Goal: Information Seeking & Learning: Find specific page/section

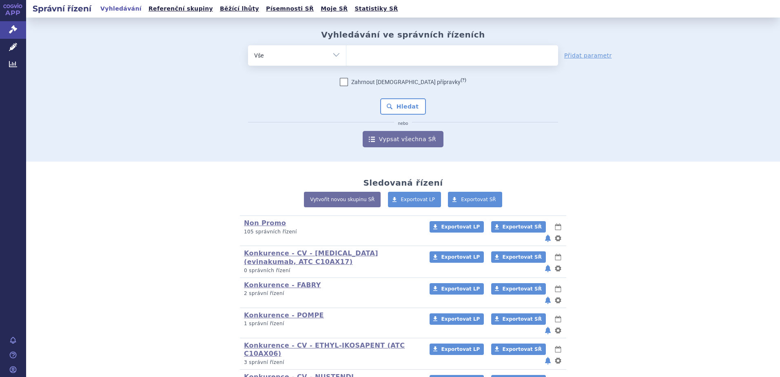
click at [380, 57] on ul at bounding box center [452, 53] width 212 height 17
click at [346, 57] on select at bounding box center [346, 55] width 0 height 20
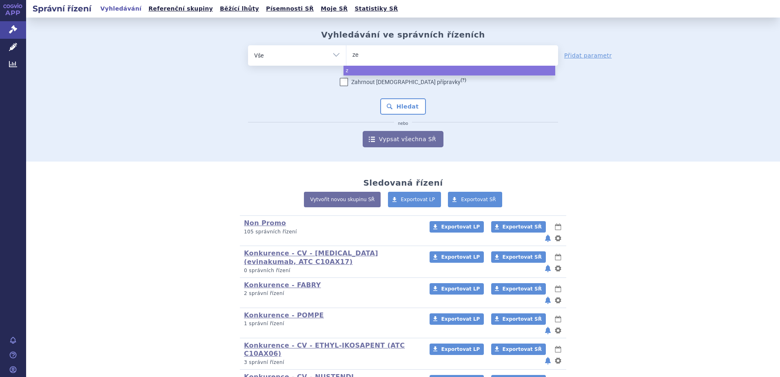
type input "zen"
type input "zeno"
type input "zenon"
type input "zenon ne"
type input "zenon neo"
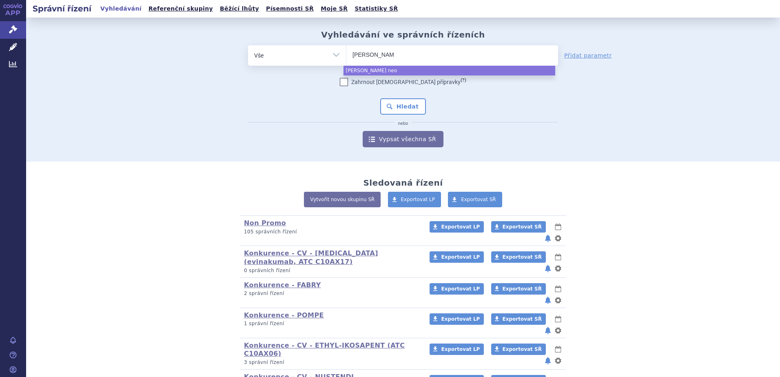
select select "zenon neo"
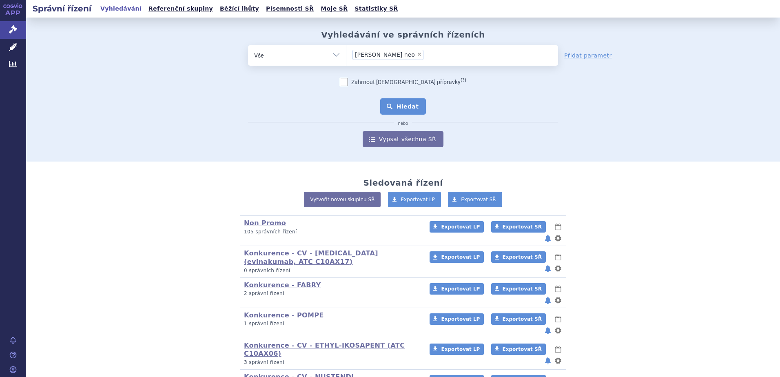
click at [399, 102] on button "Hledat" at bounding box center [403, 106] width 46 height 16
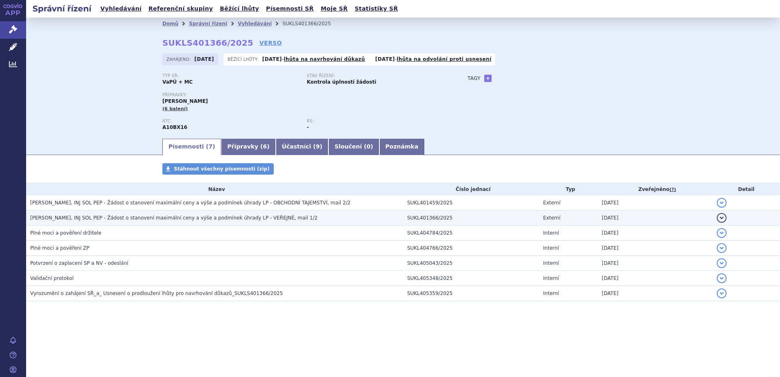
click at [93, 218] on span "MOUNJARO KWIKPEN, INJ SOL PEP - Žádost o stanovení maximální ceny a výše a podm…" at bounding box center [173, 218] width 287 height 6
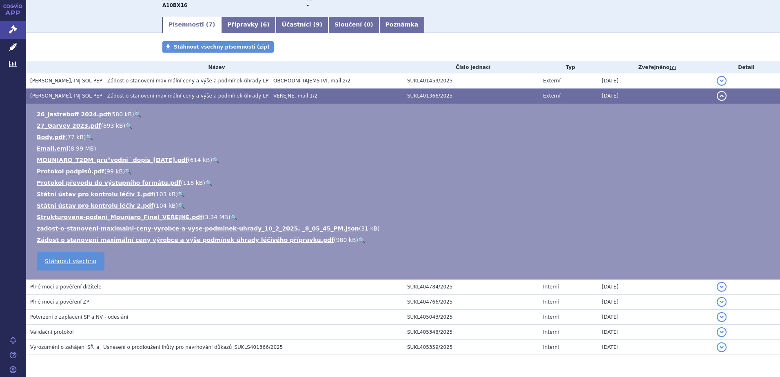
scroll to position [122, 0]
click at [212, 159] on link "🔍" at bounding box center [215, 159] width 7 height 7
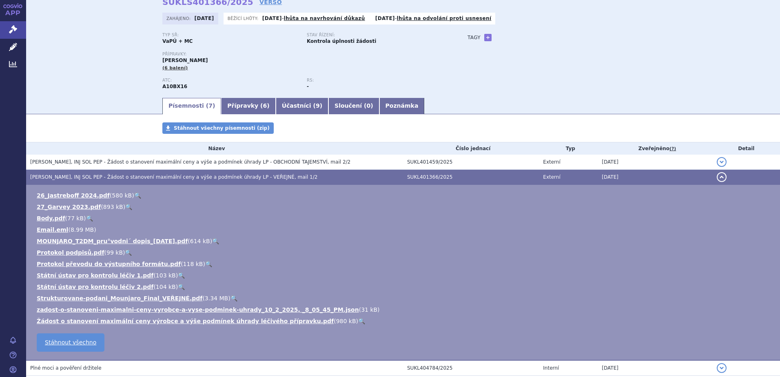
scroll to position [0, 0]
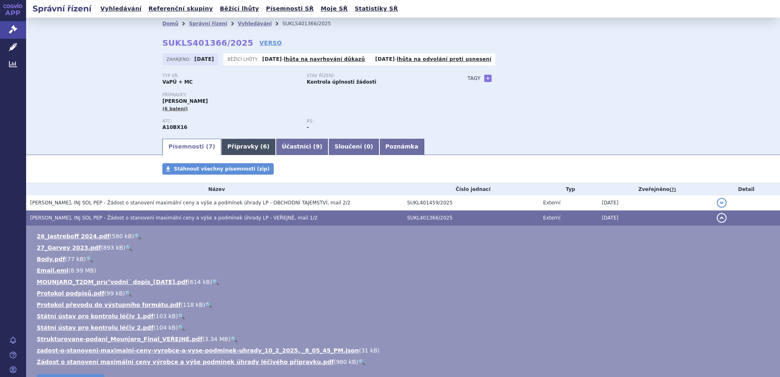
click at [236, 146] on link "Přípravky ( 6 )" at bounding box center [248, 147] width 54 height 16
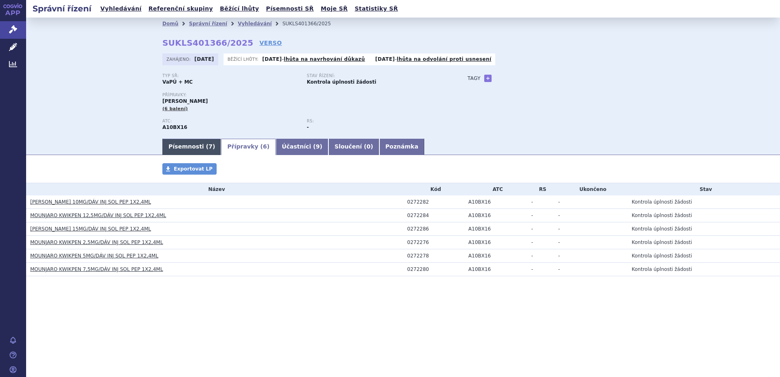
click at [192, 143] on link "Písemnosti ( 7 )" at bounding box center [191, 147] width 59 height 16
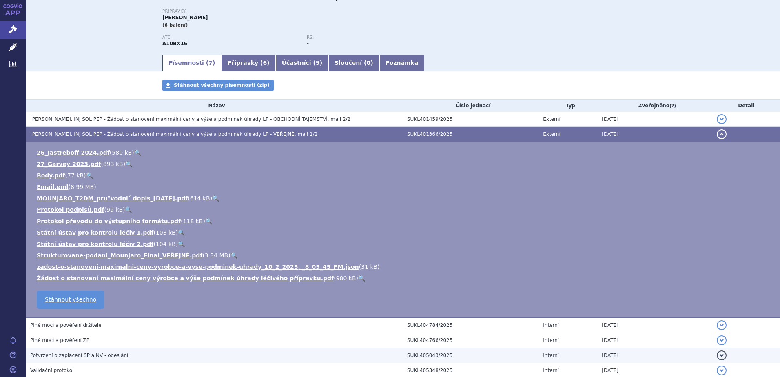
scroll to position [149, 0]
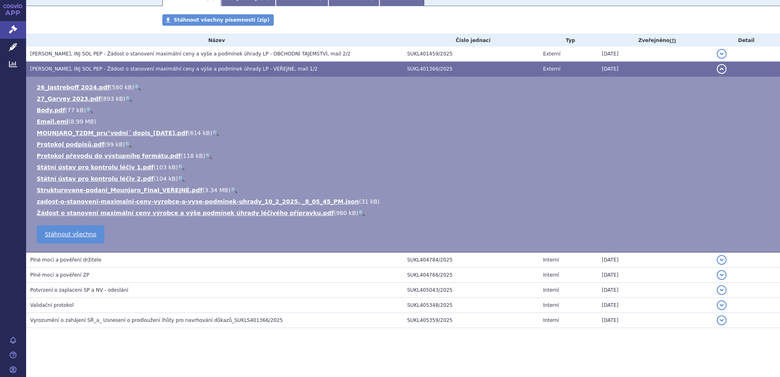
click at [178, 168] on link "🔍" at bounding box center [181, 167] width 7 height 7
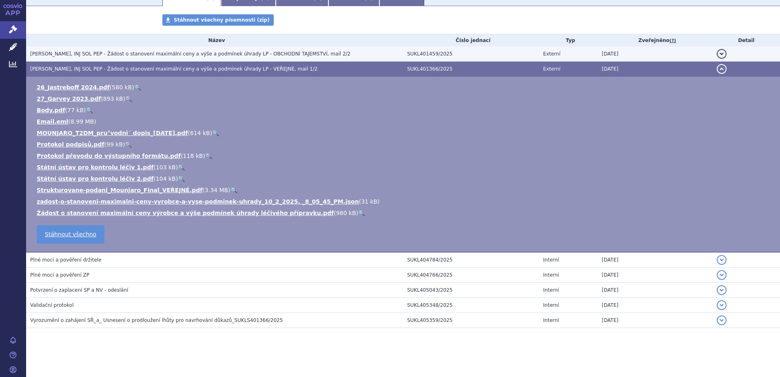
click at [93, 51] on span "MOUNJARO KWIKPEN, INJ SOL PEP - Žádost o stanovení maximální ceny a výše a podm…" at bounding box center [190, 54] width 320 height 6
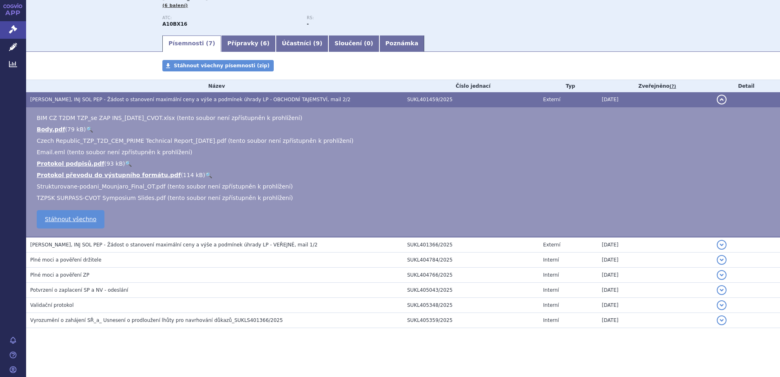
scroll to position [103, 0]
click at [86, 129] on link "🔍" at bounding box center [89, 129] width 7 height 7
click at [234, 45] on link "Přípravky ( 6 )" at bounding box center [248, 43] width 54 height 16
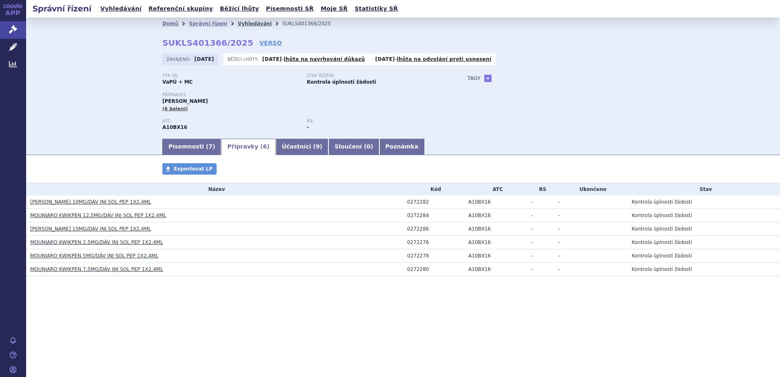
click at [240, 23] on link "Vyhledávání" at bounding box center [255, 24] width 34 height 6
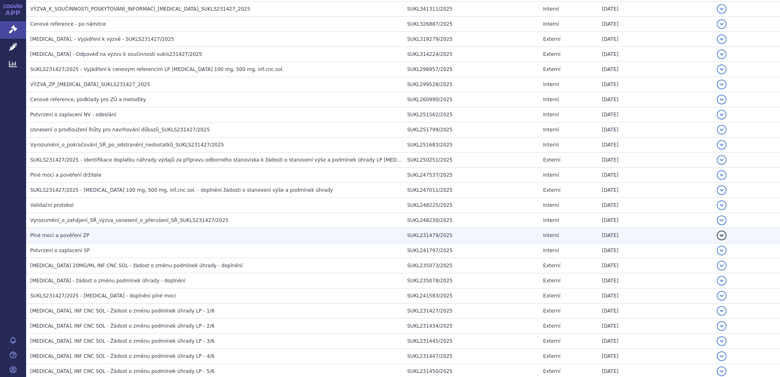
scroll to position [146, 0]
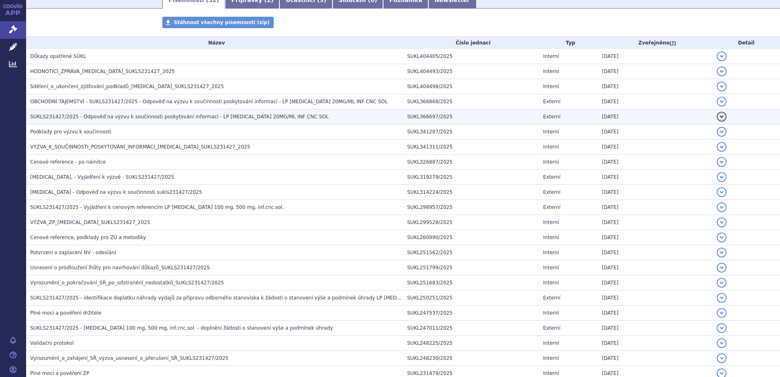
click at [68, 117] on span "SUKLS231427/2025 - Odpověď na výzvu k součinnosti poskytování informací - LP SA…" at bounding box center [179, 117] width 298 height 6
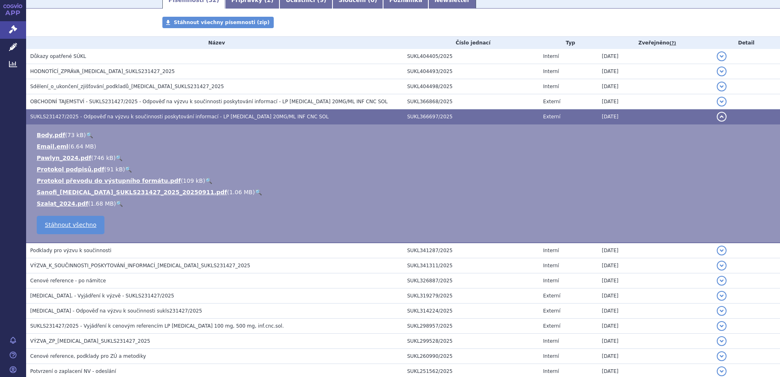
click at [255, 191] on link "🔍" at bounding box center [258, 192] width 7 height 7
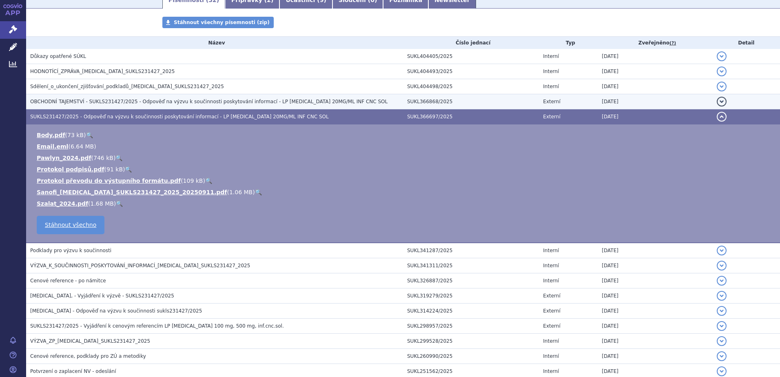
click at [106, 101] on span "OBCHODNÍ TAJEMSTVÍ - SUKLS231427/2025 - Odpověď na výzvu k součinnosti poskytov…" at bounding box center [208, 102] width 357 height 6
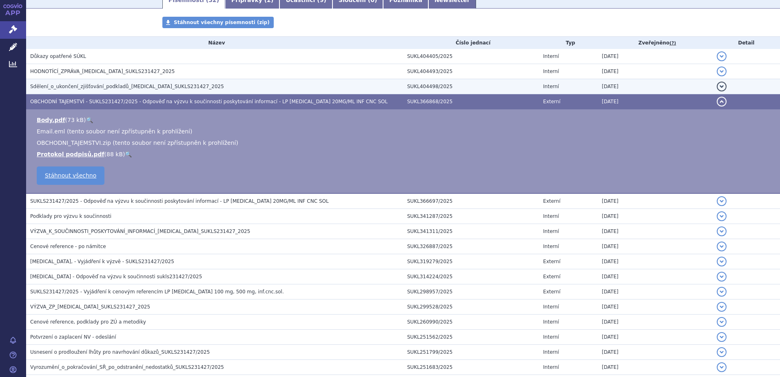
click at [57, 86] on span "Sdělení_o_ukončení_zjišťování_podkladů_SARCLISA_SUKLS231427_2025" at bounding box center [127, 87] width 194 height 6
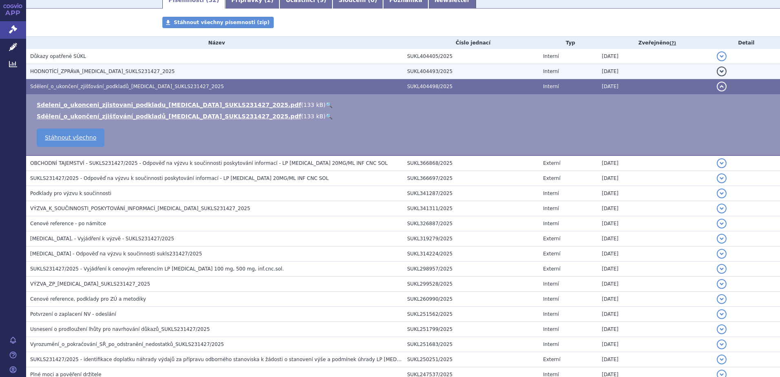
click at [57, 71] on span "HODNOTÍCÍ_ZPRÁVA_SARCLISA_SUKLS231427_2025" at bounding box center [102, 71] width 145 height 6
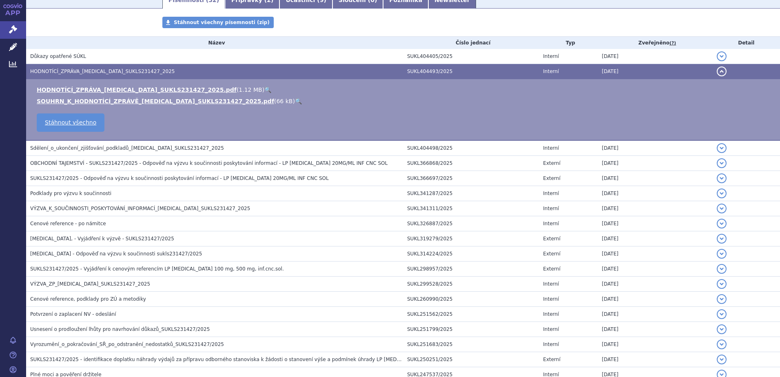
click at [295, 102] on link "🔍" at bounding box center [298, 101] width 7 height 7
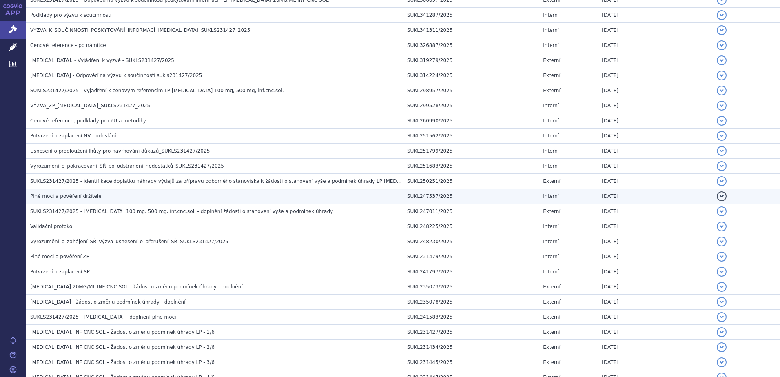
scroll to position [412, 0]
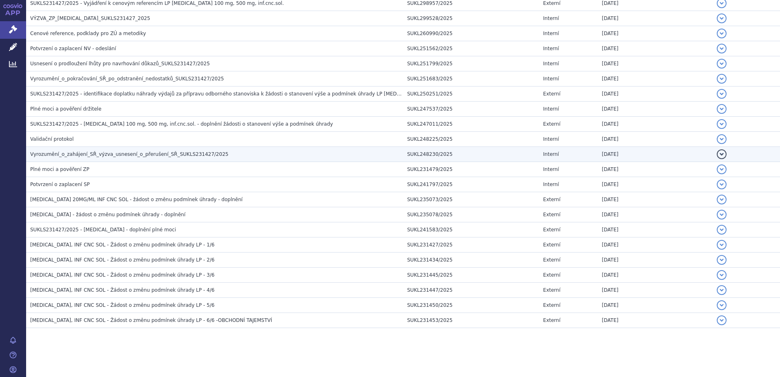
click at [101, 160] on td "Vyrozumění_o_zahájení_SŘ_výzva_usnesení_o_přerušení_SŘ_SUKLS231427/2025" at bounding box center [214, 154] width 377 height 15
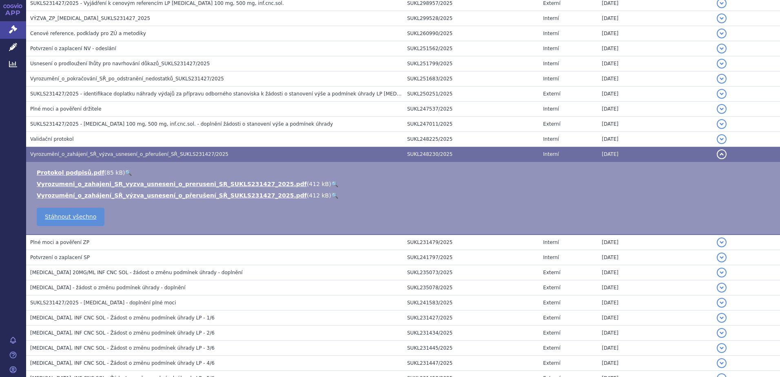
click at [331, 186] on link "🔍" at bounding box center [334, 184] width 7 height 7
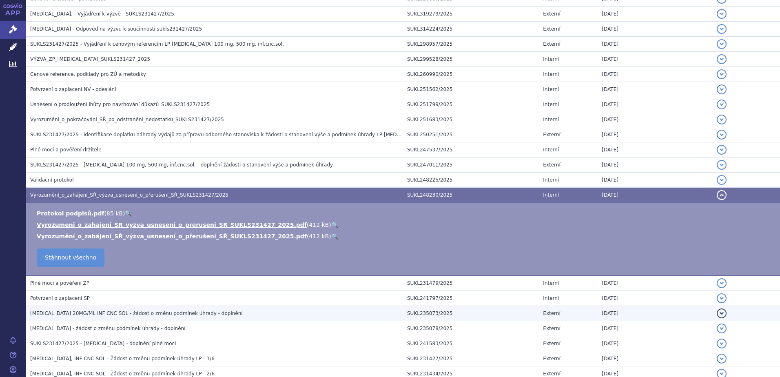
scroll to position [269, 0]
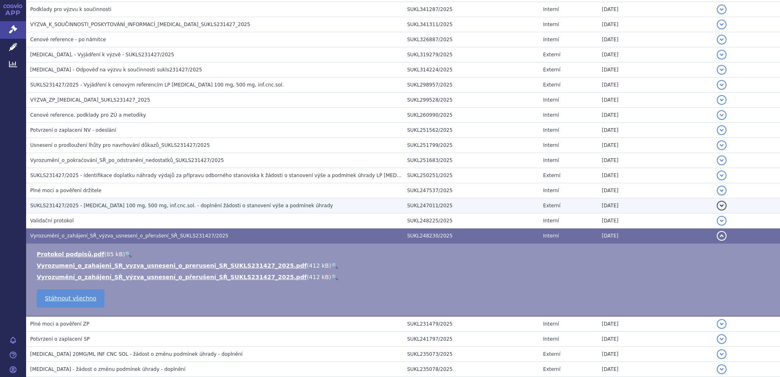
click at [81, 208] on span "SUKLS231427/2025 - SARCLISA 100 mg, 500 mg, inf.cnc.sol. - doplnění žádosti o s…" at bounding box center [181, 206] width 303 height 6
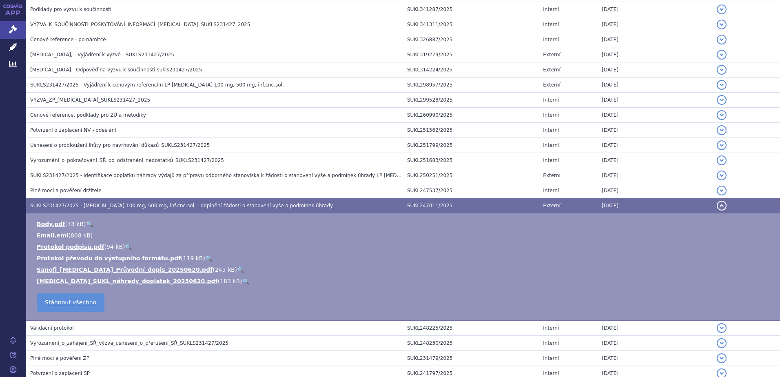
click at [86, 225] on link "🔍" at bounding box center [89, 224] width 7 height 7
click at [242, 281] on link "🔍" at bounding box center [245, 281] width 7 height 7
click at [237, 271] on link "🔍" at bounding box center [240, 269] width 7 height 7
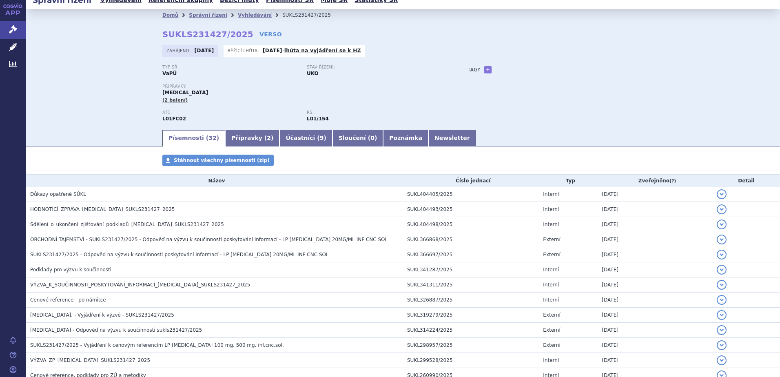
scroll to position [0, 0]
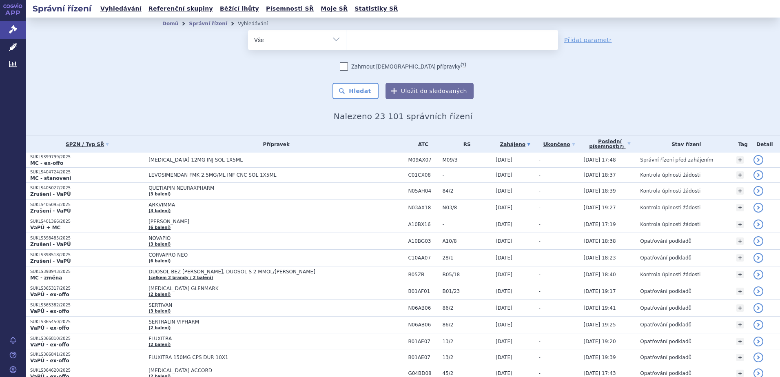
click at [352, 37] on input "search" at bounding box center [354, 39] width 4 height 10
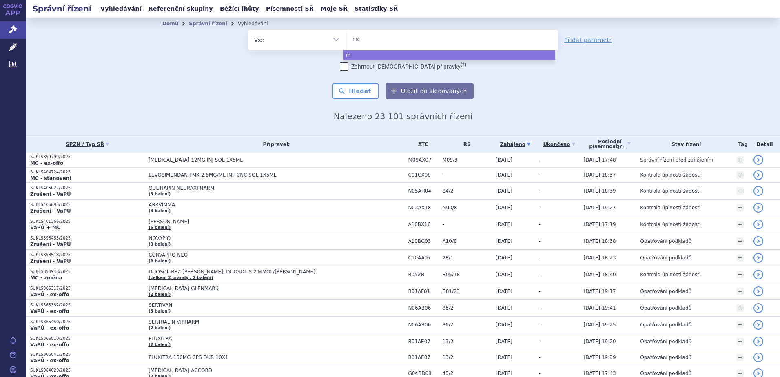
type input "mou"
type input "moun"
type input "mounja"
type input "mounjaro"
select select "mounjaro"
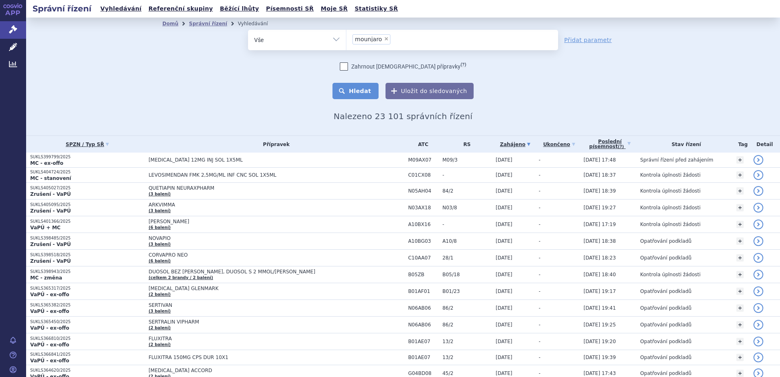
click at [356, 92] on button "Hledat" at bounding box center [355, 91] width 46 height 16
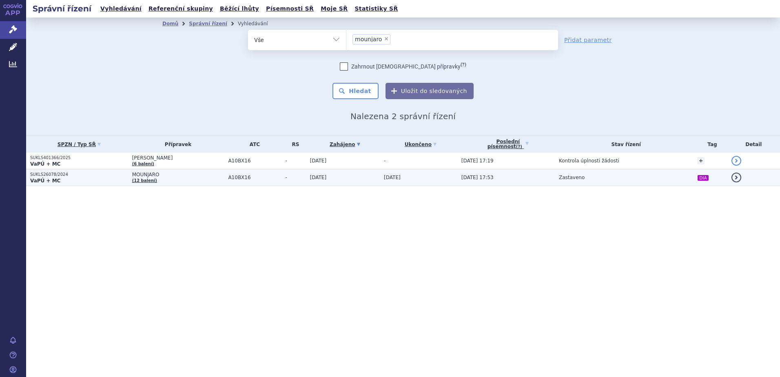
click at [54, 179] on strong "VaPÚ + MC" at bounding box center [45, 181] width 30 height 6
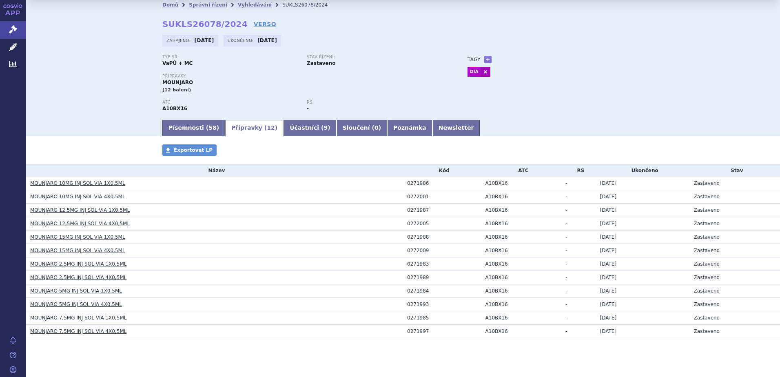
scroll to position [29, 0]
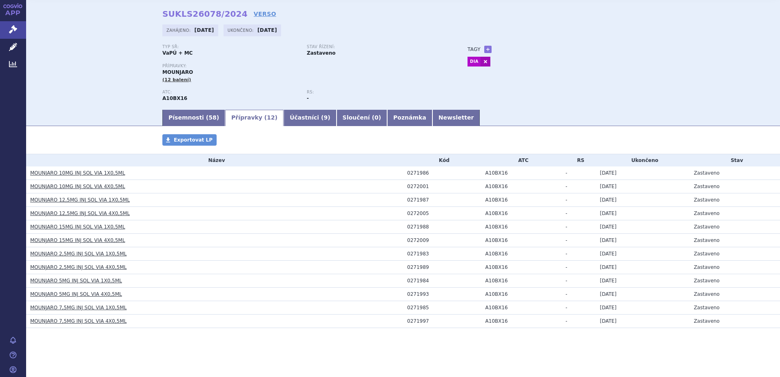
click at [411, 172] on div "0271986" at bounding box center [444, 173] width 74 height 6
copy div "0271986"
click at [166, 111] on link "Písemnosti ( 58 )" at bounding box center [193, 118] width 63 height 16
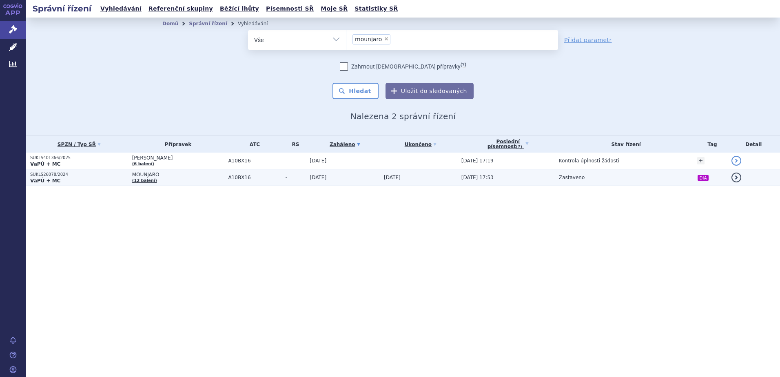
click at [152, 173] on span "MOUNJARO" at bounding box center [178, 175] width 92 height 6
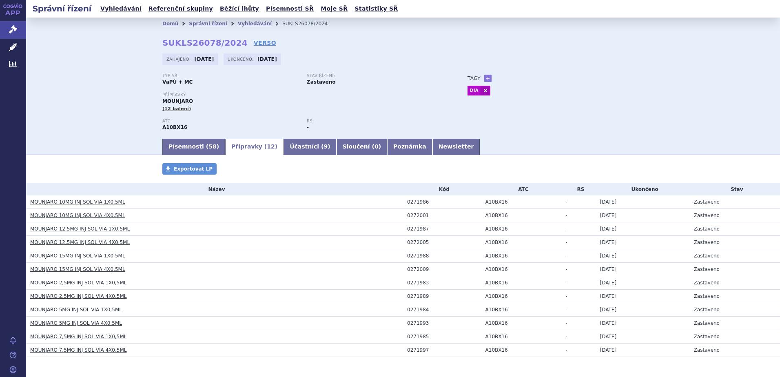
click at [240, 151] on link "Přípravky ( 12 )" at bounding box center [254, 147] width 58 height 16
click at [194, 146] on link "Písemnosti ( 58 )" at bounding box center [193, 147] width 63 height 16
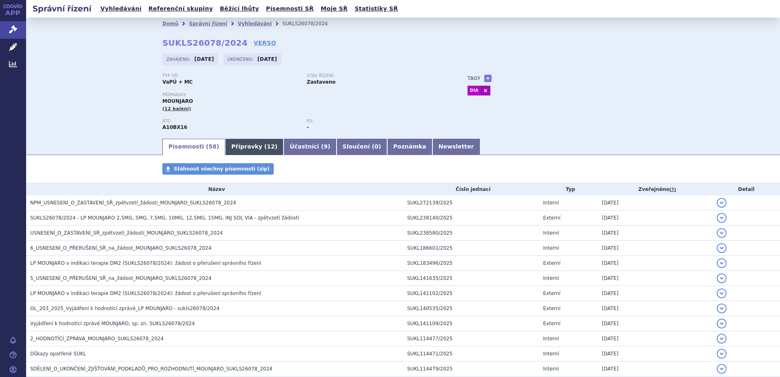
click at [235, 147] on link "Přípravky ( 12 )" at bounding box center [254, 147] width 58 height 16
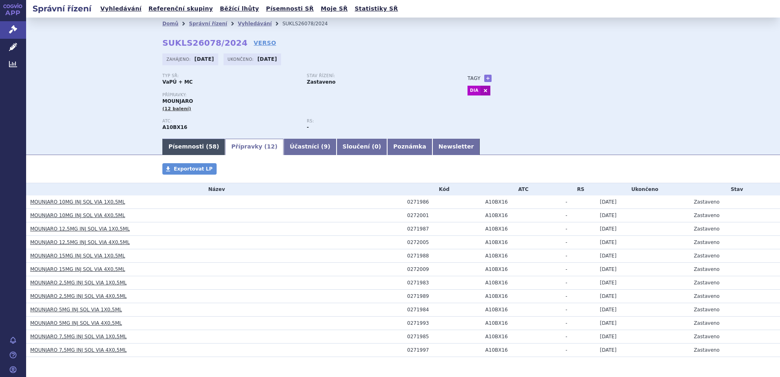
click at [197, 146] on link "Písemnosti ( 58 )" at bounding box center [193, 147] width 63 height 16
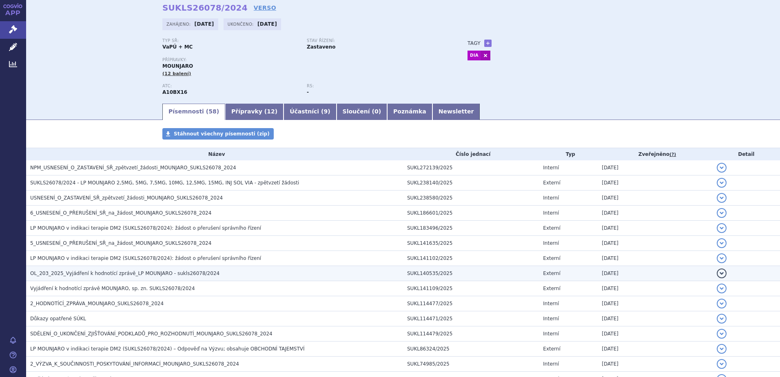
scroll to position [122, 0]
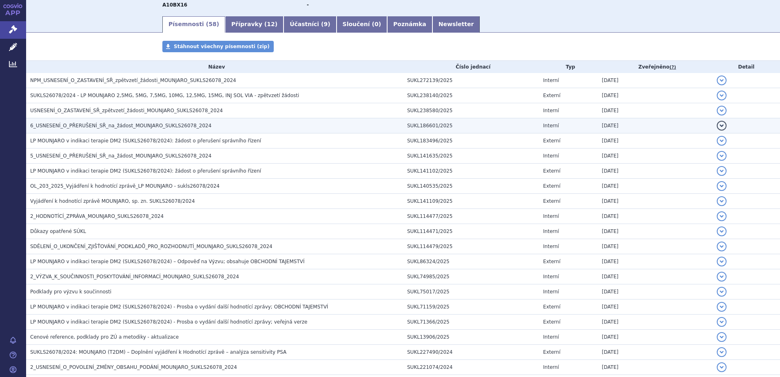
click at [64, 125] on span "6_USNESENÍ_O_PŘERUŠENÍ_SŘ_na_žádost_MOUNJARO_SUKLS26078_2024" at bounding box center [120, 126] width 181 height 6
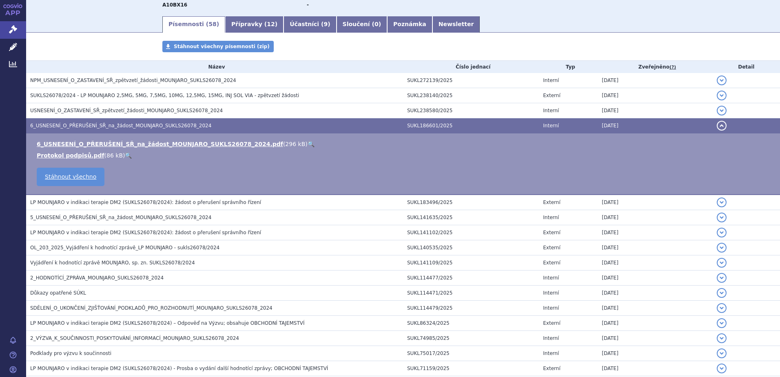
click at [307, 144] on link "🔍" at bounding box center [310, 144] width 7 height 7
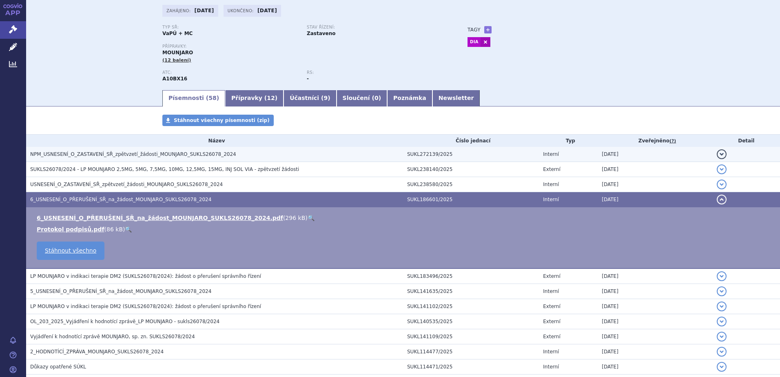
scroll to position [0, 0]
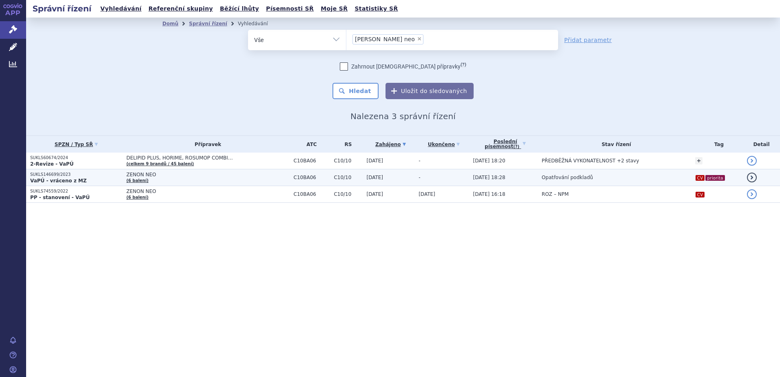
drag, startPoint x: 0, startPoint y: 0, endPoint x: 54, endPoint y: 175, distance: 183.1
click at [55, 174] on p "SUKLS146699/2023" at bounding box center [76, 175] width 92 height 6
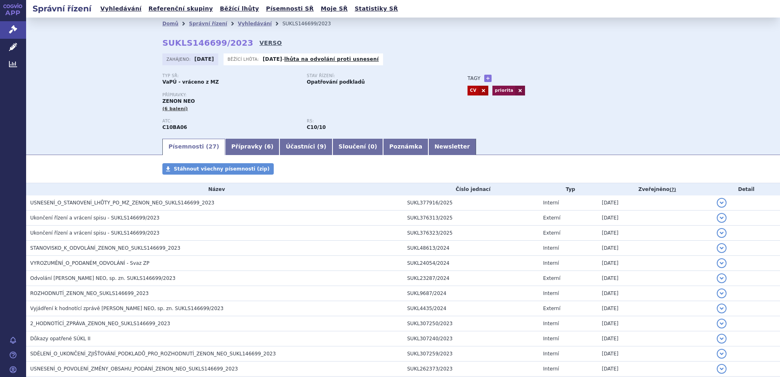
click at [259, 43] on link "VERSO" at bounding box center [270, 43] width 22 height 8
click at [238, 25] on link "Vyhledávání" at bounding box center [255, 24] width 34 height 6
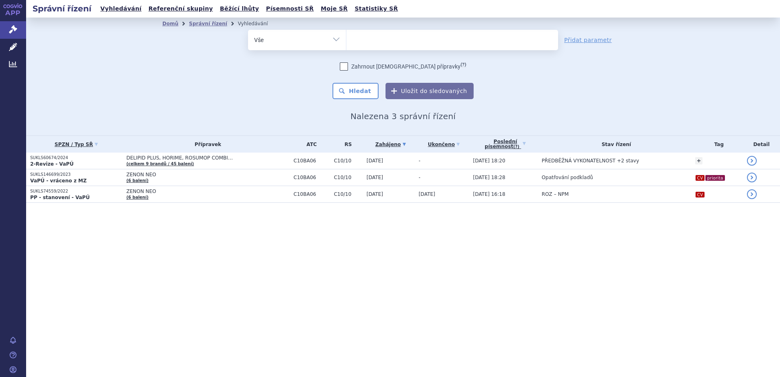
select select
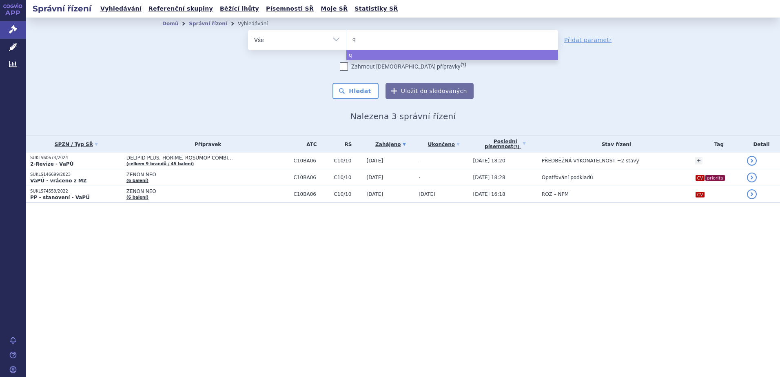
type input "qw"
type input "qwi"
type input "qwiq"
type input "qwiql"
type input "qwiqli"
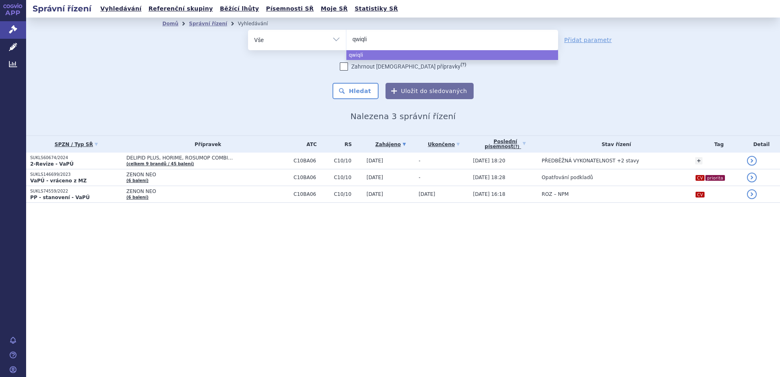
select select "qwiqli"
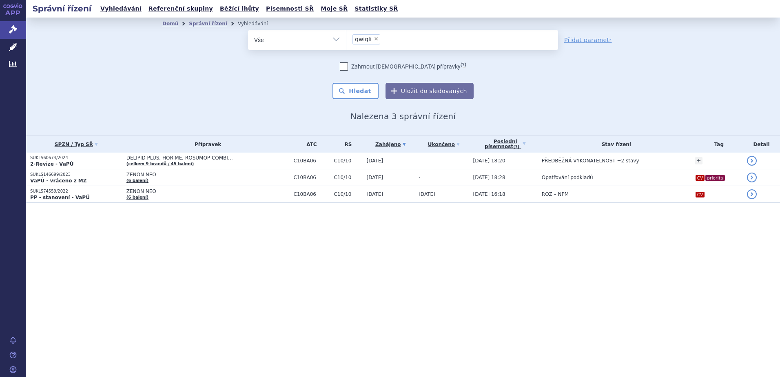
type input "qwiqli"
select select
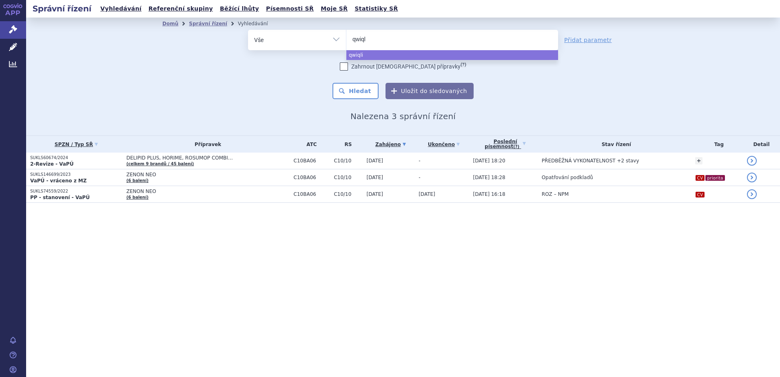
type input "qwiq"
type input "qw"
type input "q"
type input "aw"
type input "awi"
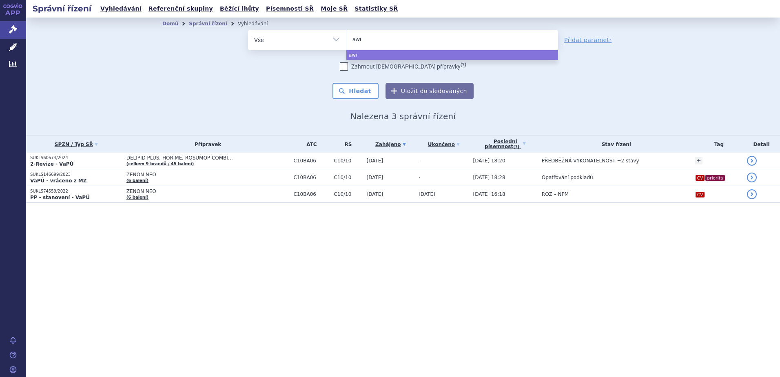
type input "awiq"
type input "awiql"
type input "awiqli"
select select "awiqli"
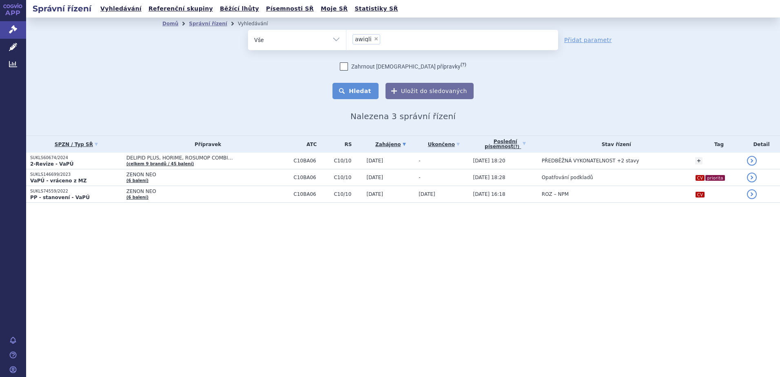
click at [363, 87] on button "Hledat" at bounding box center [355, 91] width 46 height 16
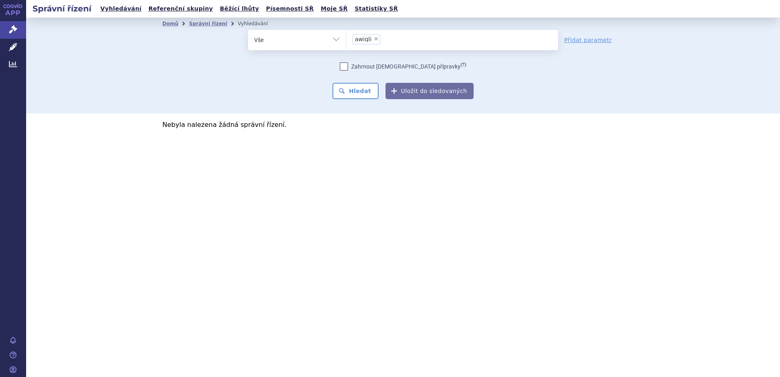
click at [374, 40] on span "×" at bounding box center [375, 38] width 5 height 5
click at [346, 40] on select "awiqli" at bounding box center [346, 39] width 0 height 20
select select
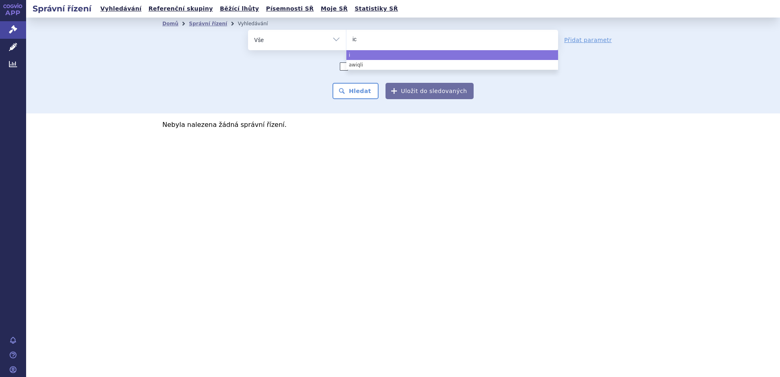
type input "ico"
type input "icod"
type input "icode"
type input "icodec"
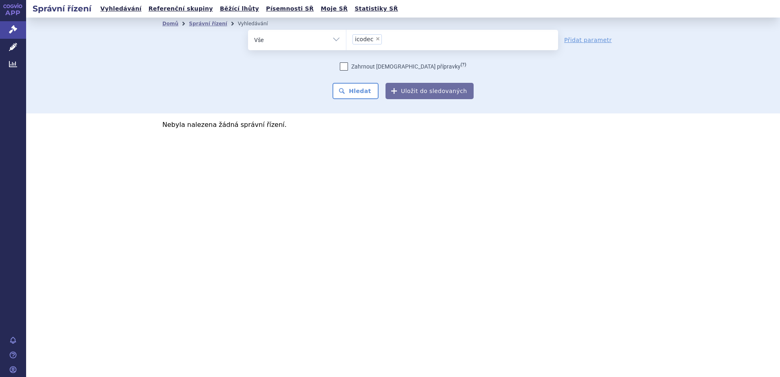
select select "icodec"
click at [352, 86] on button "Hledat" at bounding box center [355, 91] width 46 height 16
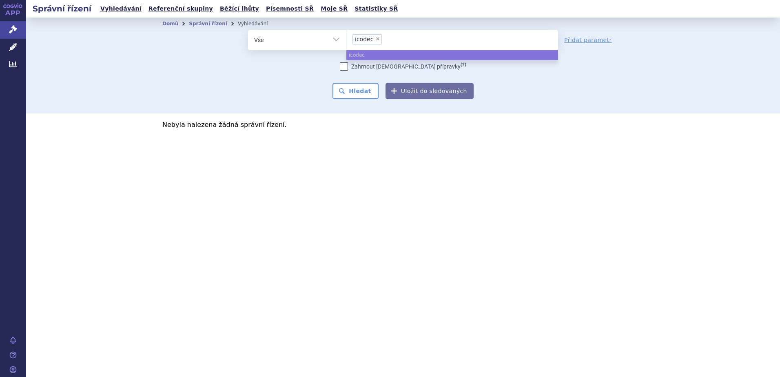
select select
type input "icodec"
type input "icod"
type input "ico"
type input "ic"
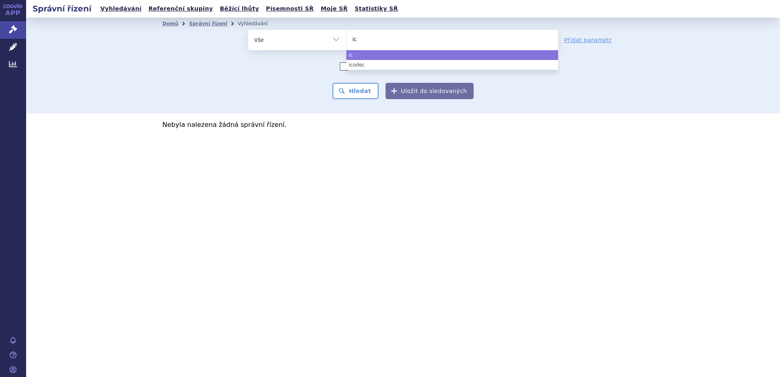
type input "i"
type input "ik"
type input "ikod"
type input "ikode"
type input "ikodec"
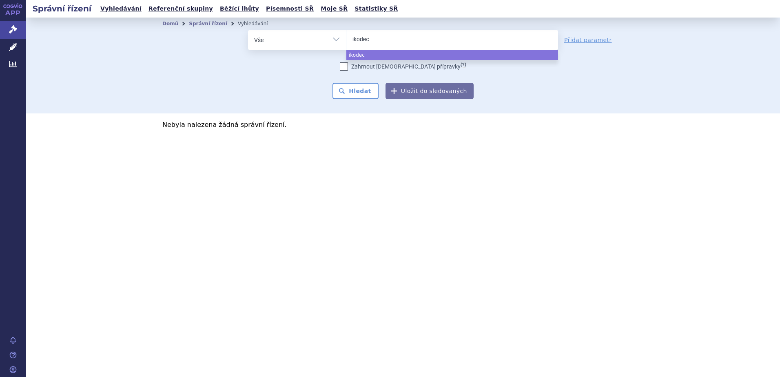
select select "ikodec"
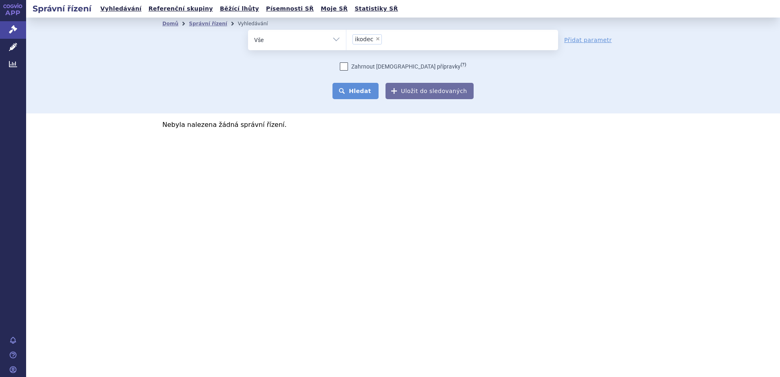
click at [358, 83] on div "Zahrnout [DEMOGRAPHIC_DATA] přípravky (?) * Pozor, hledání dle vyhledávacího pa…" at bounding box center [403, 80] width 310 height 37
click at [353, 91] on button "Hledat" at bounding box center [355, 91] width 46 height 16
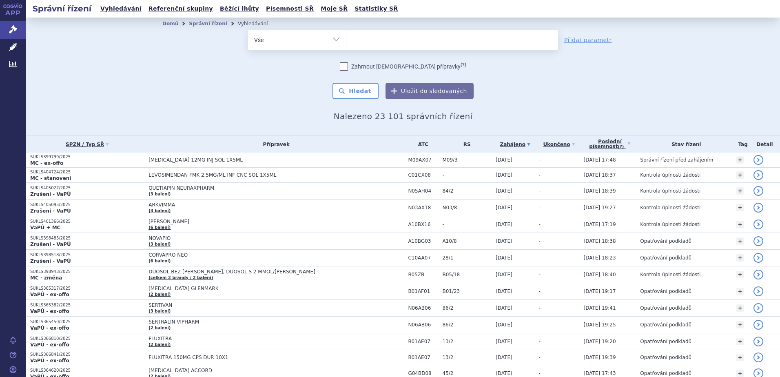
select select "filter-participant"
click at [248, 30] on select "Vše Spisová značka Typ SŘ Přípravek/SUKL kód Účastník/Držitel" at bounding box center [297, 39] width 98 height 18
click at [361, 43] on ul at bounding box center [452, 38] width 212 height 17
click at [346, 43] on select at bounding box center [346, 39] width 0 height 20
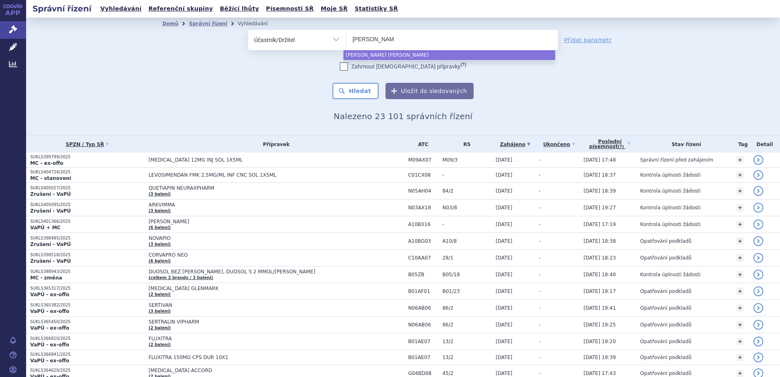
click at [356, 40] on input "[PERSON_NAME] [PERSON_NAME]" at bounding box center [373, 39] width 43 height 10
type input "eli lilly"
select select "eli lilly"
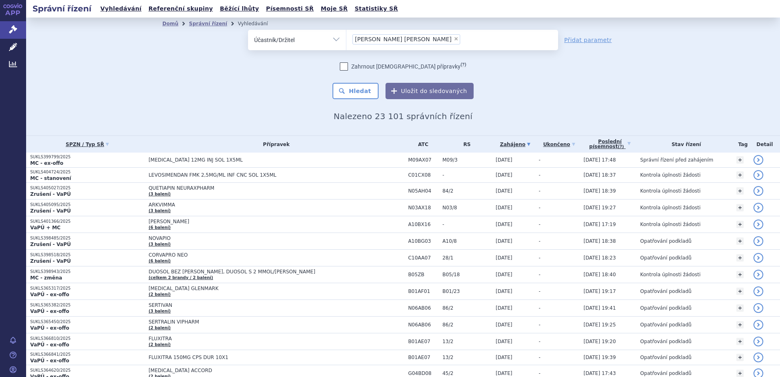
select select
type input "eli lilly"
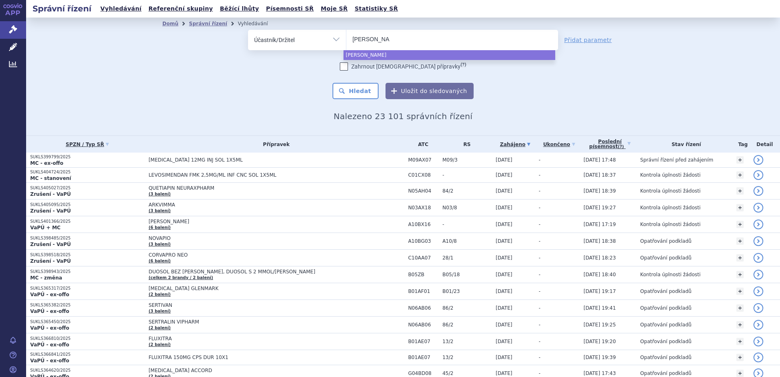
type input "eli lilly"
click at [353, 92] on button "Hledat" at bounding box center [355, 91] width 46 height 16
select select "eli lilly"
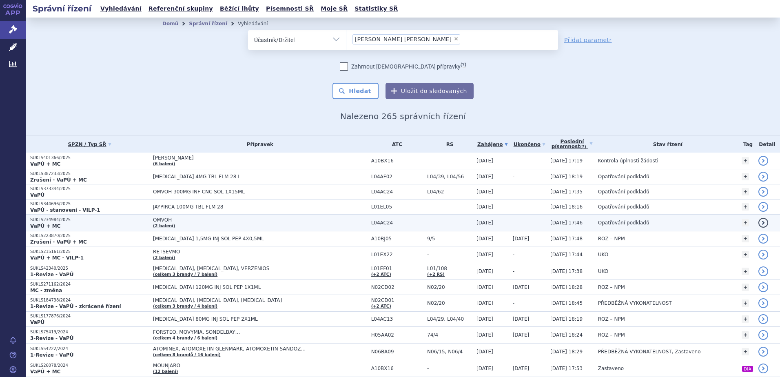
click at [67, 219] on p "SUKLS234984/2025" at bounding box center [89, 220] width 119 height 6
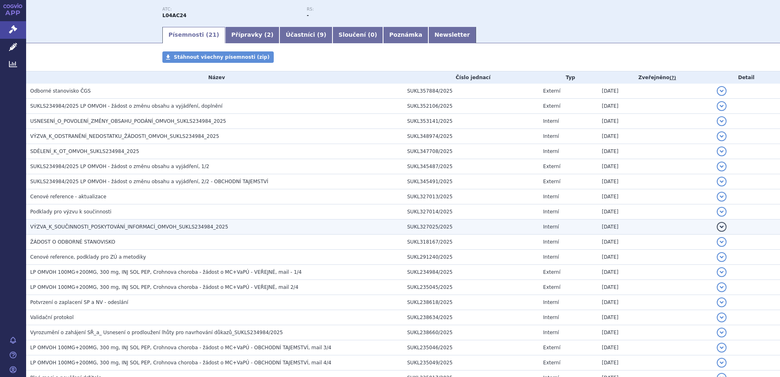
scroll to position [184, 0]
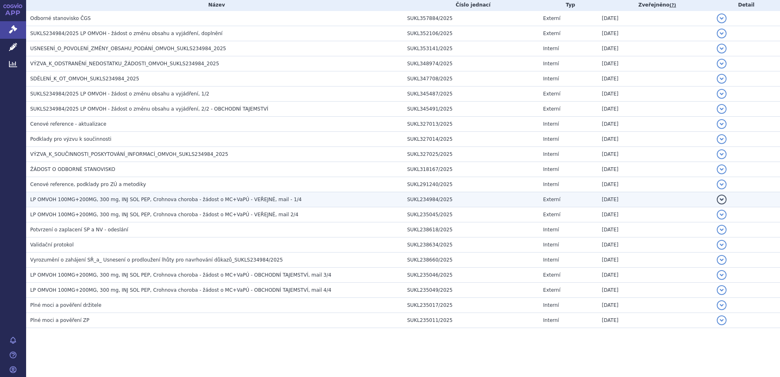
click at [57, 202] on span "LP OMVOH 100MG+200MG, 300 mg, INJ SOL PEP, Crohnova choroba - žádost o MC+VaPÚ …" at bounding box center [165, 200] width 271 height 6
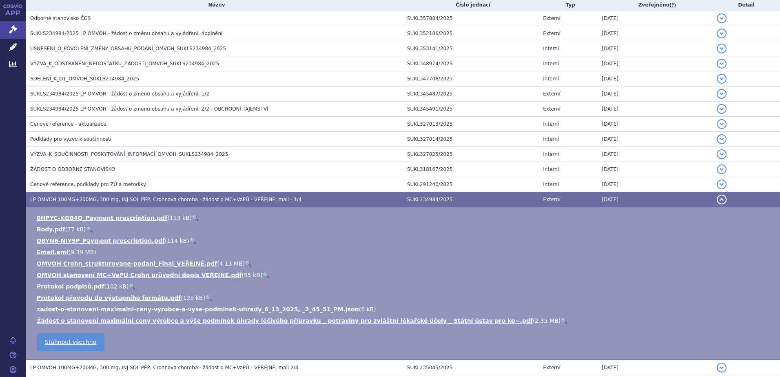
click at [86, 228] on link "🔍" at bounding box center [89, 229] width 7 height 7
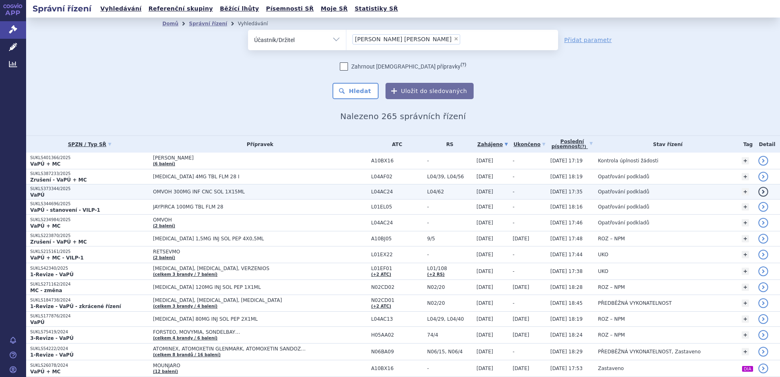
scroll to position [41, 0]
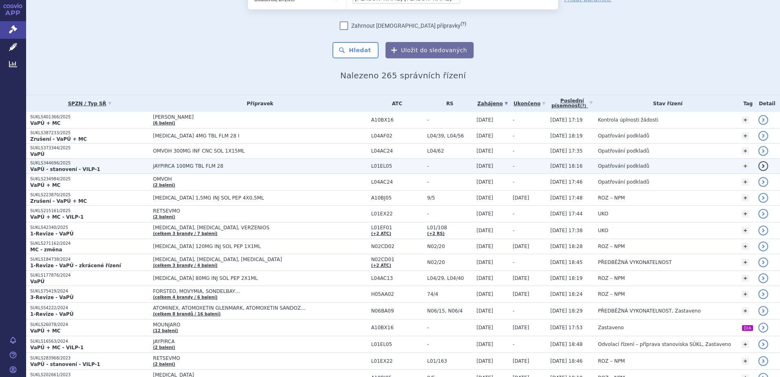
click at [73, 164] on p "SUKLS344696/2025" at bounding box center [89, 163] width 119 height 6
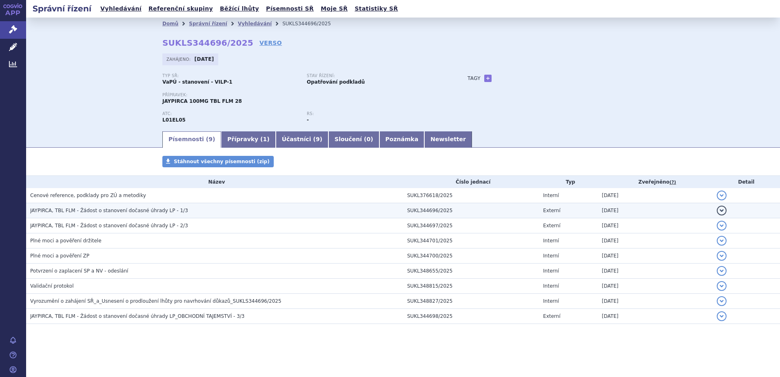
click at [115, 208] on span "JAYPIRCA, TBL FLM - Žádost o stanovení dočasné úhrady LP - 1/3" at bounding box center [109, 211] width 158 height 6
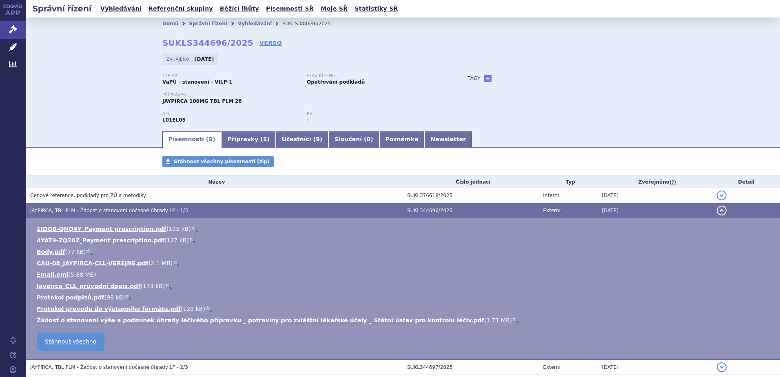
click at [165, 286] on link "🔍" at bounding box center [168, 286] width 7 height 7
click at [191, 229] on link "🔍" at bounding box center [194, 228] width 7 height 7
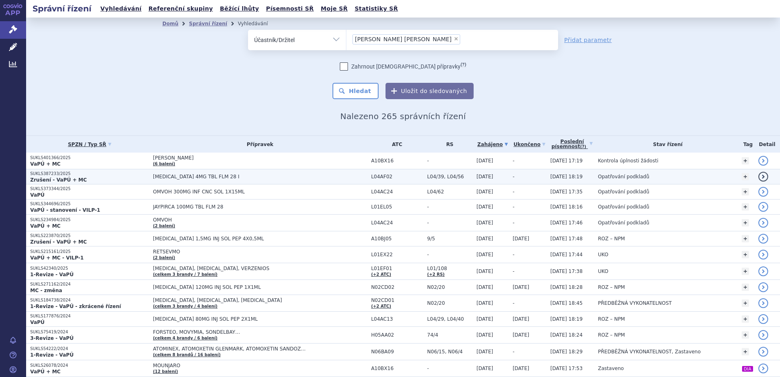
click at [60, 176] on p "SUKLS387233/2025" at bounding box center [89, 174] width 119 height 6
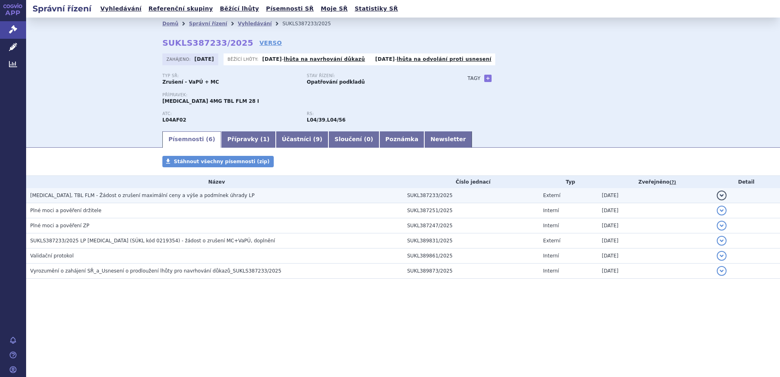
click at [76, 194] on span "[MEDICAL_DATA], TBL FLM - Žádost o zrušení maximální ceny a výše a podmínek úhr…" at bounding box center [142, 195] width 224 height 6
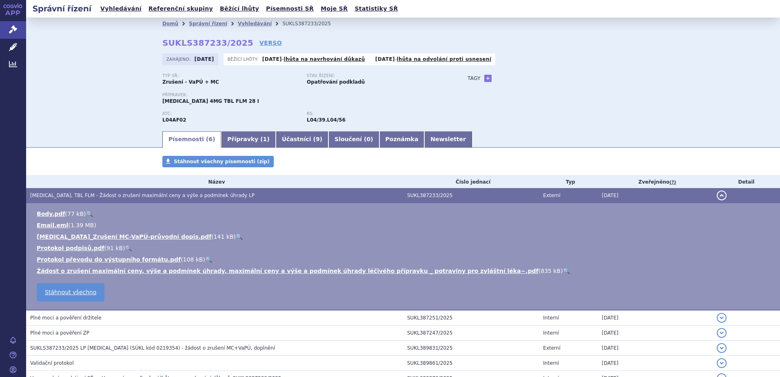
click at [87, 214] on link "🔍" at bounding box center [89, 213] width 7 height 7
click at [236, 236] on link "🔍" at bounding box center [239, 236] width 7 height 7
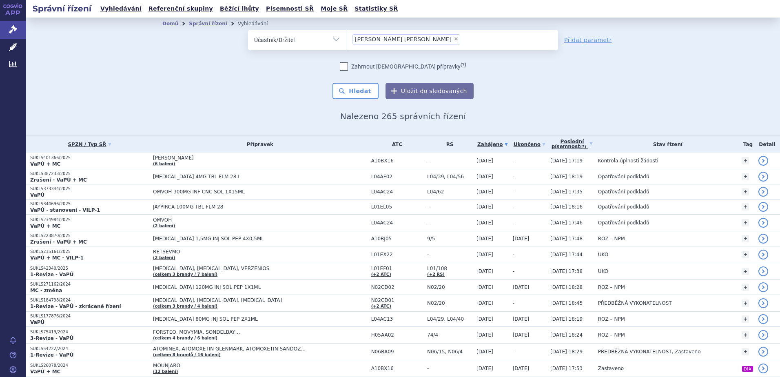
click at [453, 41] on span "×" at bounding box center [455, 38] width 5 height 5
click at [346, 41] on select "eli lilly" at bounding box center [346, 39] width 0 height 20
select select
click at [302, 36] on select "Vše Spisová značka Typ SŘ Přípravek/SUKL kód Účastník/Držitel" at bounding box center [297, 39] width 98 height 18
click at [381, 37] on ul at bounding box center [452, 38] width 212 height 17
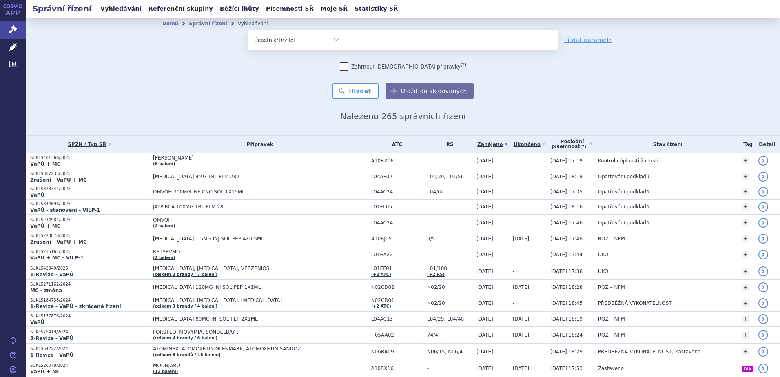
click at [346, 37] on select at bounding box center [346, 39] width 0 height 20
type input "chiesi"
click at [366, 88] on button "Hledat" at bounding box center [355, 91] width 46 height 16
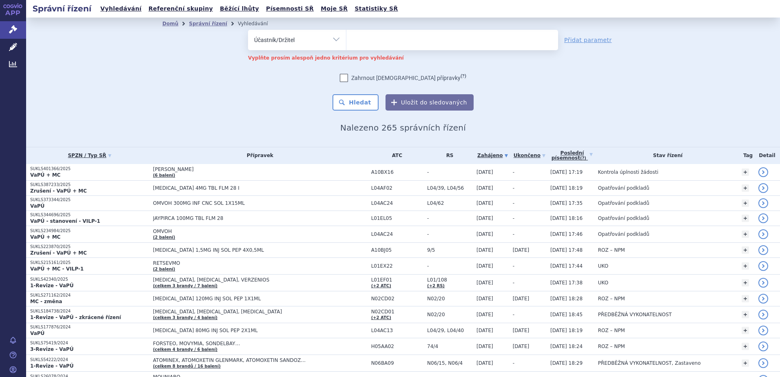
click at [368, 43] on input "search" at bounding box center [367, 39] width 30 height 10
type input "c"
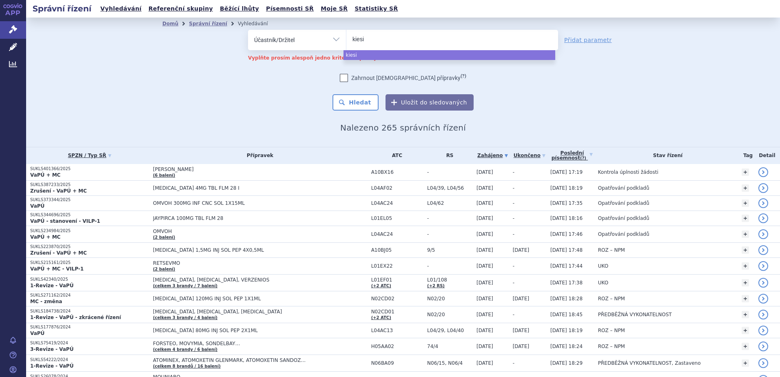
type input "kiesi"
select select "kiesi"
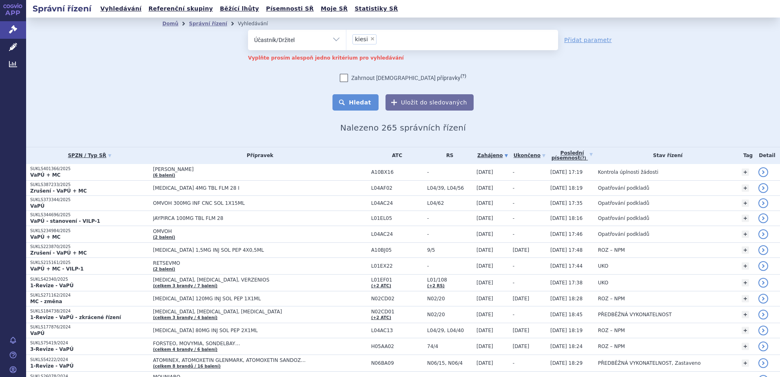
click at [360, 99] on button "Hledat" at bounding box center [355, 102] width 46 height 16
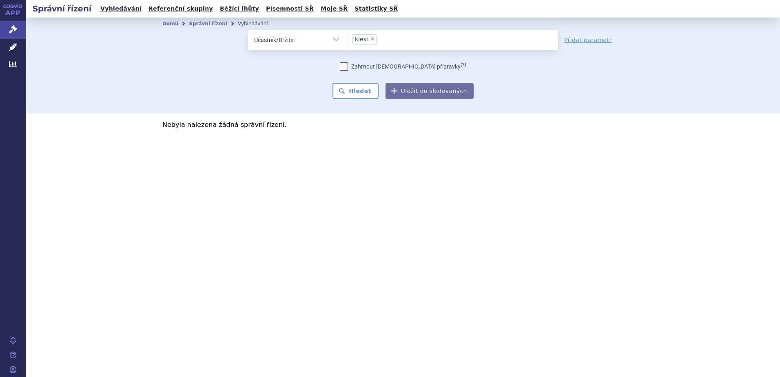
click at [394, 38] on ul "× kiesi" at bounding box center [452, 39] width 212 height 18
click at [346, 38] on select "kiesi" at bounding box center [346, 39] width 0 height 20
select select
type input "kiesi"
type input "k"
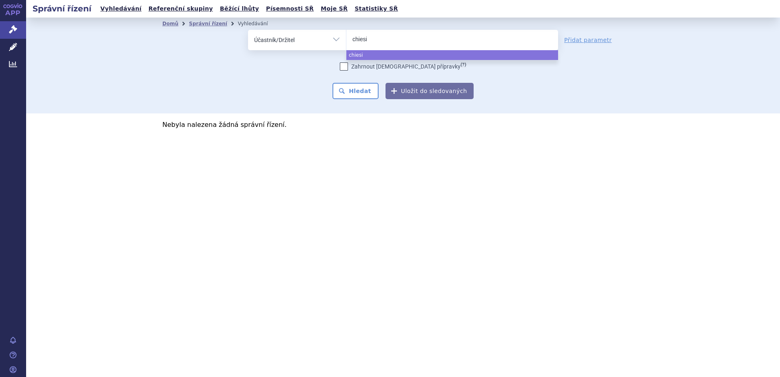
type input "chiesi"
click at [310, 40] on select "Vše Spisová značka Typ SŘ Přípravek/SUKL kód Účastník/Držitel" at bounding box center [297, 39] width 98 height 18
select select "chiesi"
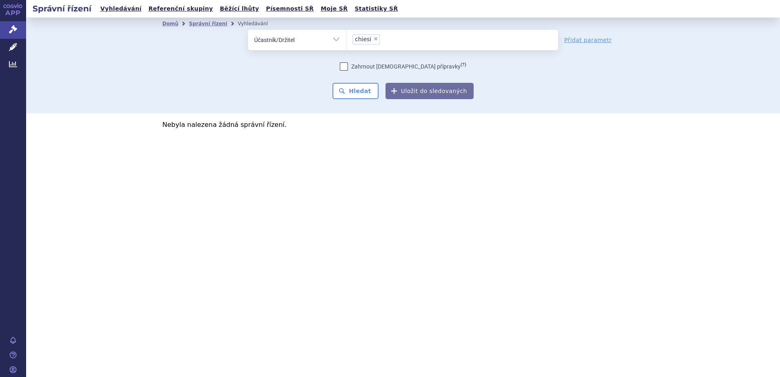
click at [301, 44] on select "Vše Spisová značka Typ SŘ Přípravek/SUKL kód Účastník/Držitel" at bounding box center [297, 39] width 98 height 18
select select "filter-all"
click at [248, 30] on select "Vše Spisová značka Typ SŘ Přípravek/SUKL kód Účastník/Držitel" at bounding box center [297, 39] width 98 height 18
click at [364, 38] on ul at bounding box center [452, 38] width 212 height 17
click at [346, 38] on select at bounding box center [346, 39] width 0 height 20
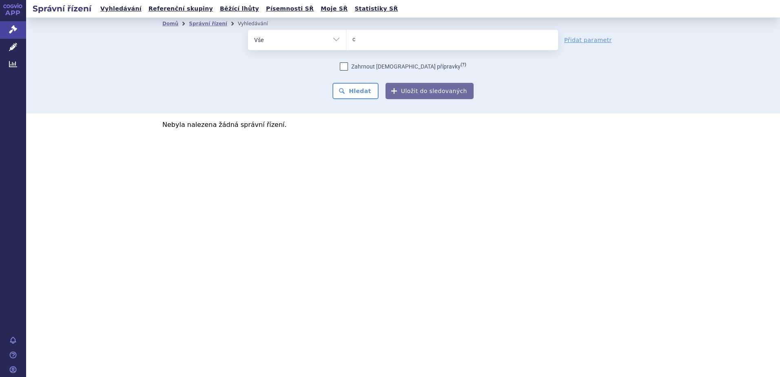
type input "ch"
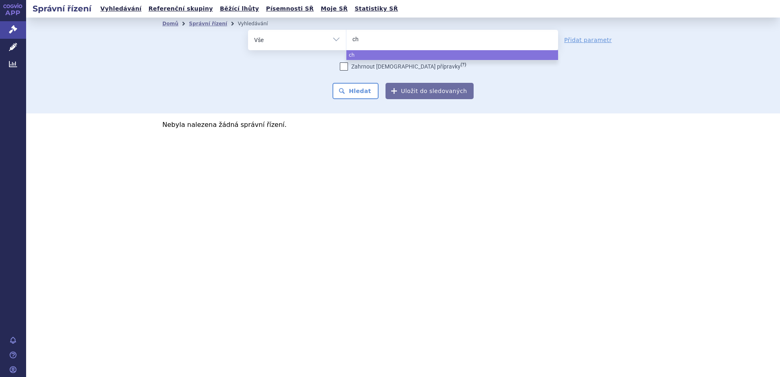
type input "chi"
type input "chies"
type input "chiesi"
select select "chiesi"
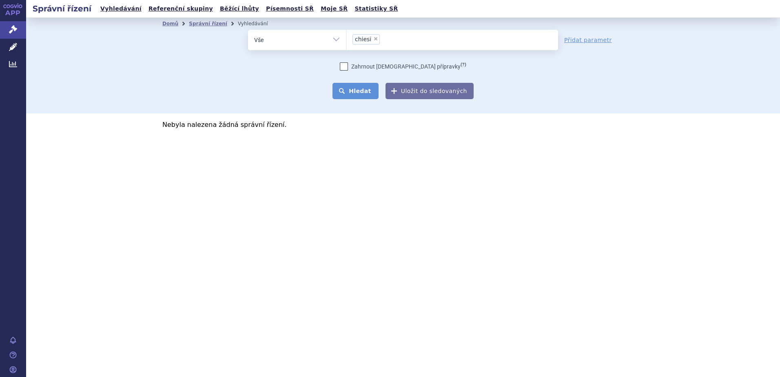
click at [364, 90] on button "Hledat" at bounding box center [355, 91] width 46 height 16
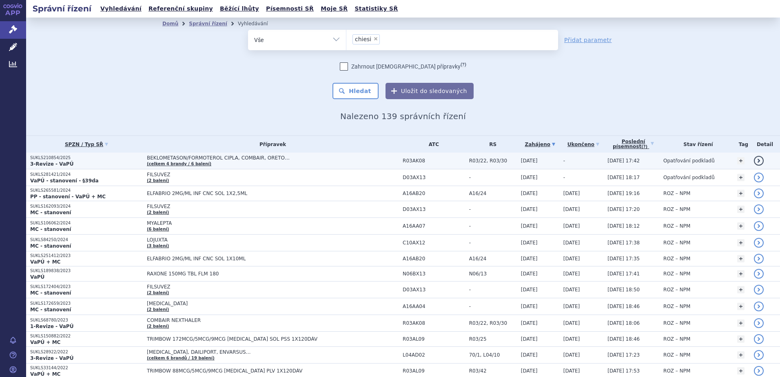
click at [753, 159] on link "detail" at bounding box center [758, 161] width 10 height 10
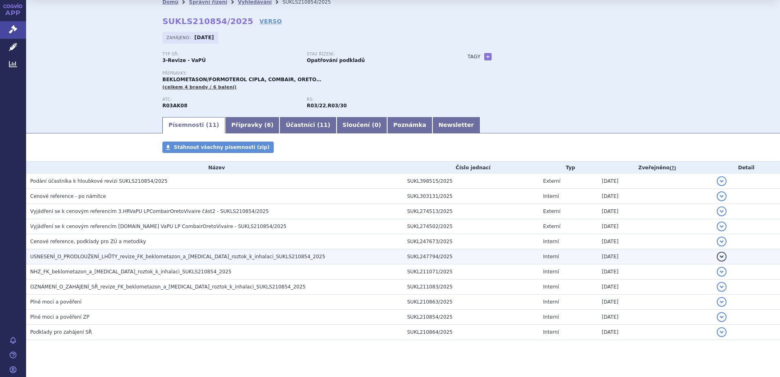
scroll to position [33, 0]
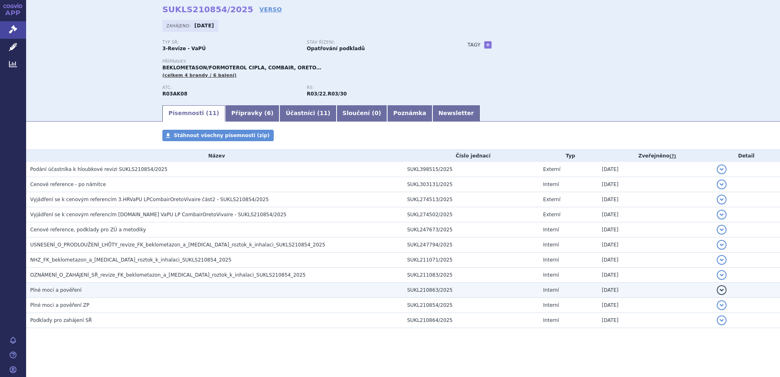
click at [66, 291] on span "Plné moci a pověření" at bounding box center [55, 290] width 51 height 6
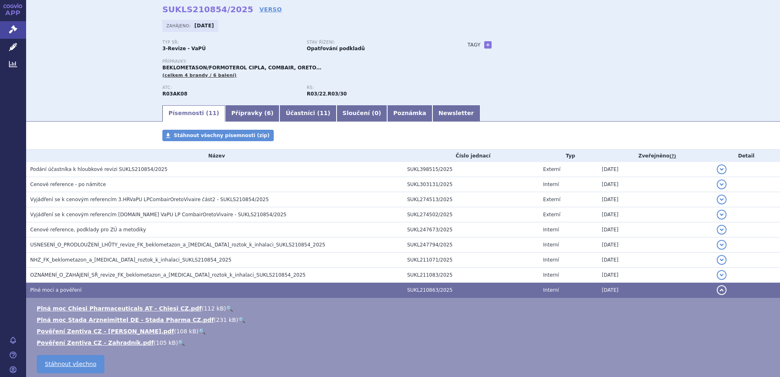
click at [226, 308] on link "🔍" at bounding box center [229, 308] width 7 height 7
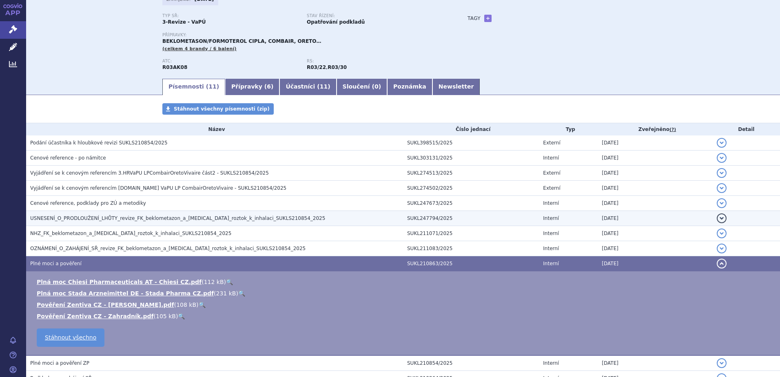
scroll to position [74, 0]
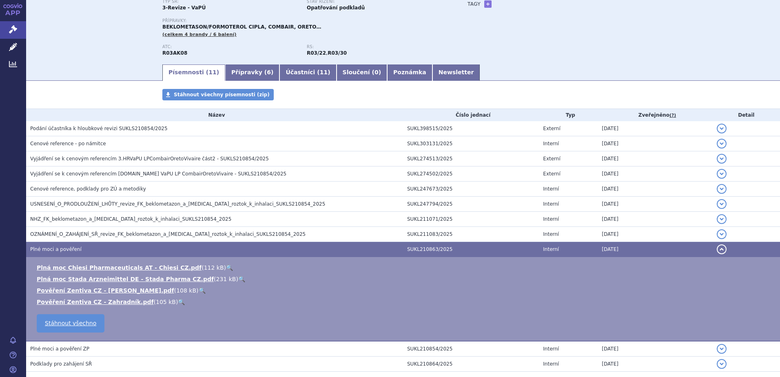
click at [238, 279] on link "🔍" at bounding box center [241, 279] width 7 height 7
click at [178, 301] on link "🔍" at bounding box center [181, 301] width 7 height 7
click at [199, 289] on link "🔍" at bounding box center [202, 290] width 7 height 7
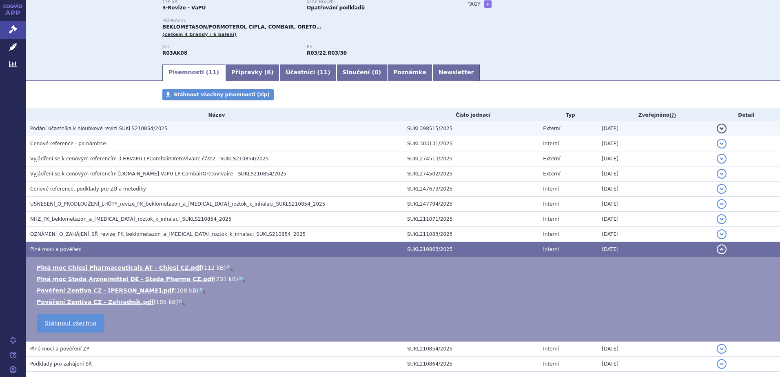
click at [104, 128] on span "Podání účastníka k hloubkové revizi SUKLS210854/2025" at bounding box center [98, 129] width 137 height 6
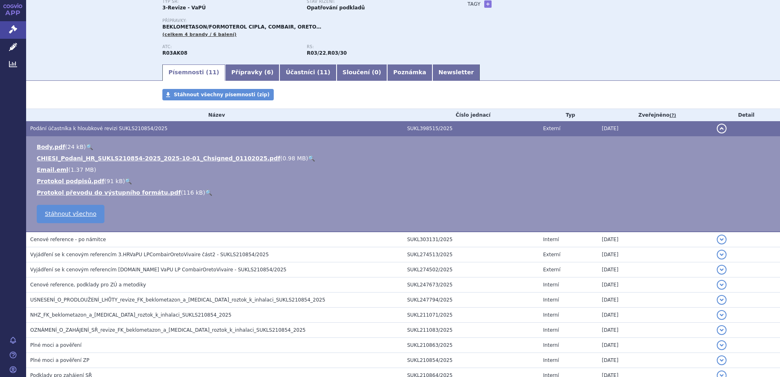
click at [308, 158] on link "🔍" at bounding box center [311, 158] width 7 height 7
